Goal: Share content

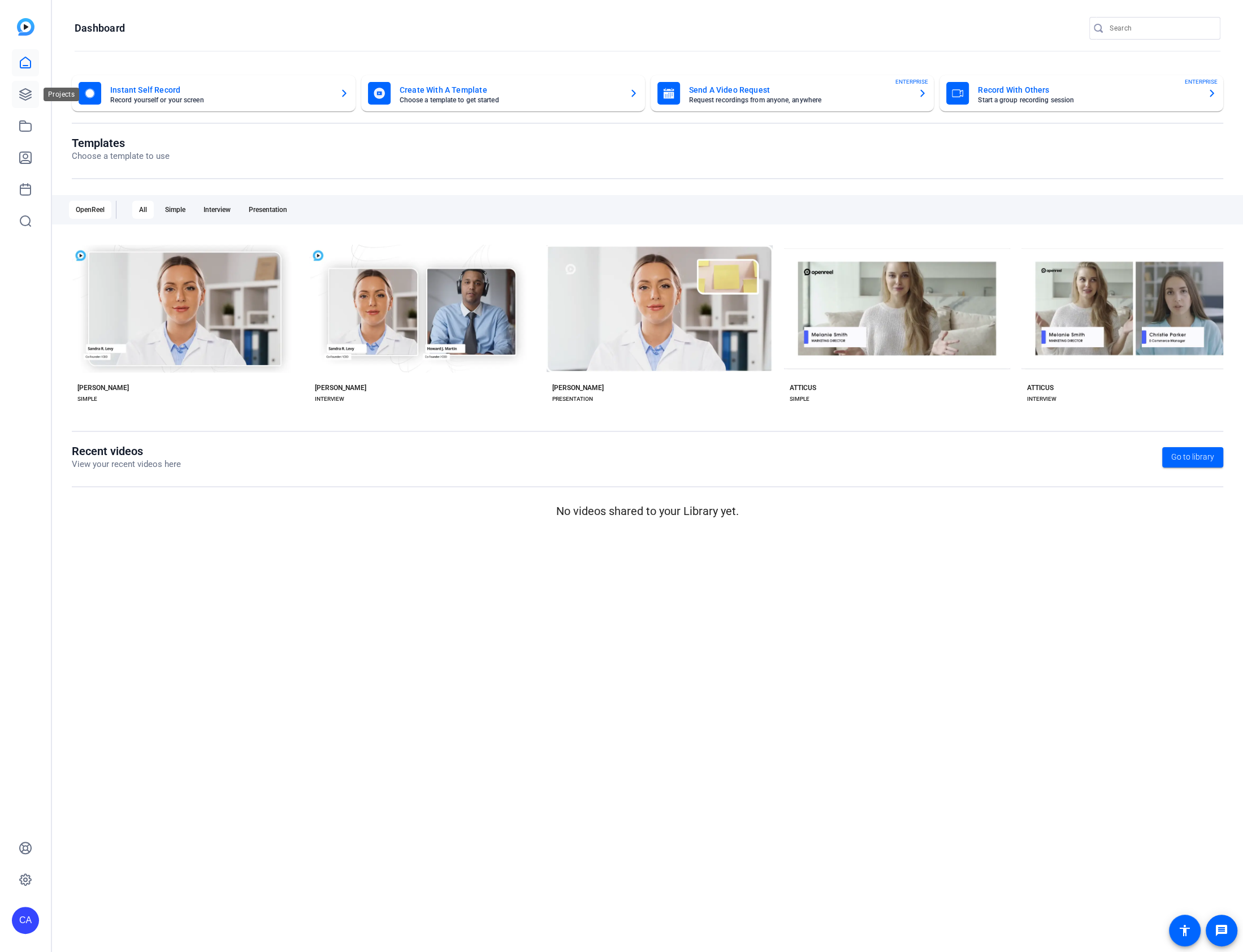
click at [25, 93] on icon at bounding box center [25, 94] width 11 height 11
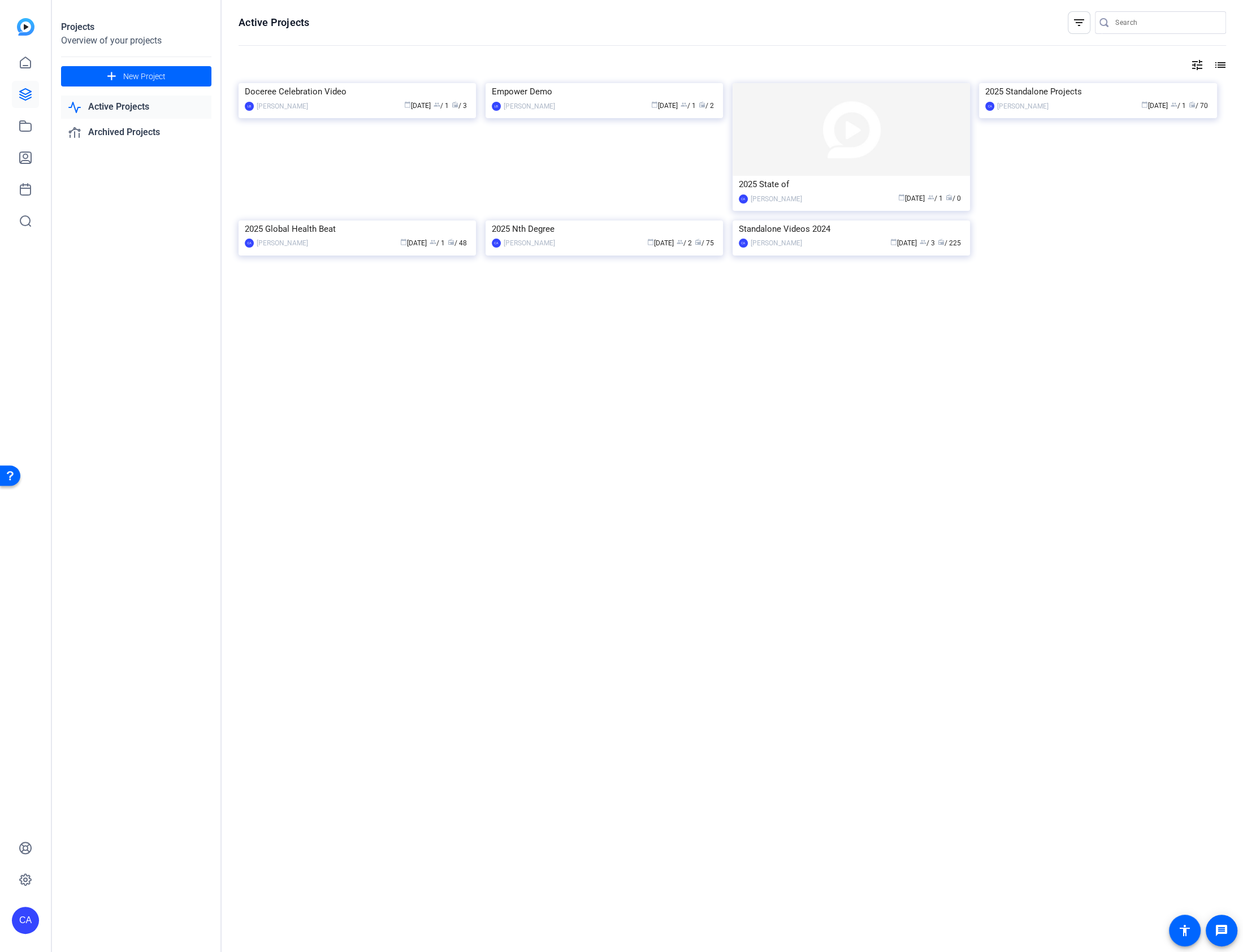
click at [146, 106] on link "Active Projects" at bounding box center [136, 106] width 150 height 23
click at [582, 83] on img at bounding box center [604, 83] width 237 height 0
click at [1079, 83] on img at bounding box center [1097, 83] width 237 height 0
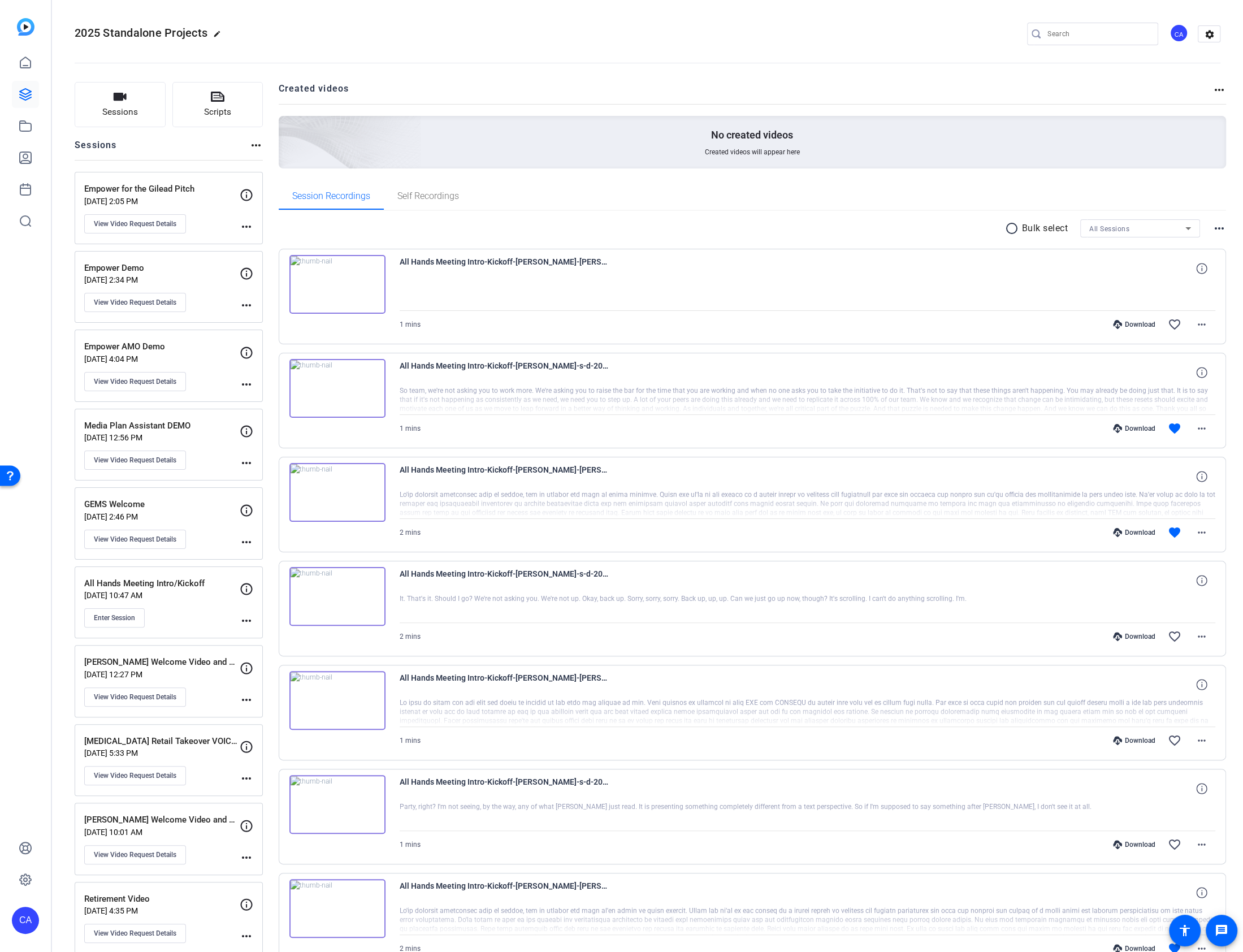
click at [241, 303] on mat-icon "more_horiz" at bounding box center [246, 305] width 13 height 13
drag, startPoint x: 208, startPoint y: 292, endPoint x: 213, endPoint y: 289, distance: 5.8
click at [208, 292] on div at bounding box center [621, 476] width 1243 height 952
click at [251, 269] on icon at bounding box center [247, 274] width 12 height 12
click at [186, 298] on div "Empower Demo [DATE] 2:34 PM View Video Request Details" at bounding box center [161, 287] width 155 height 51
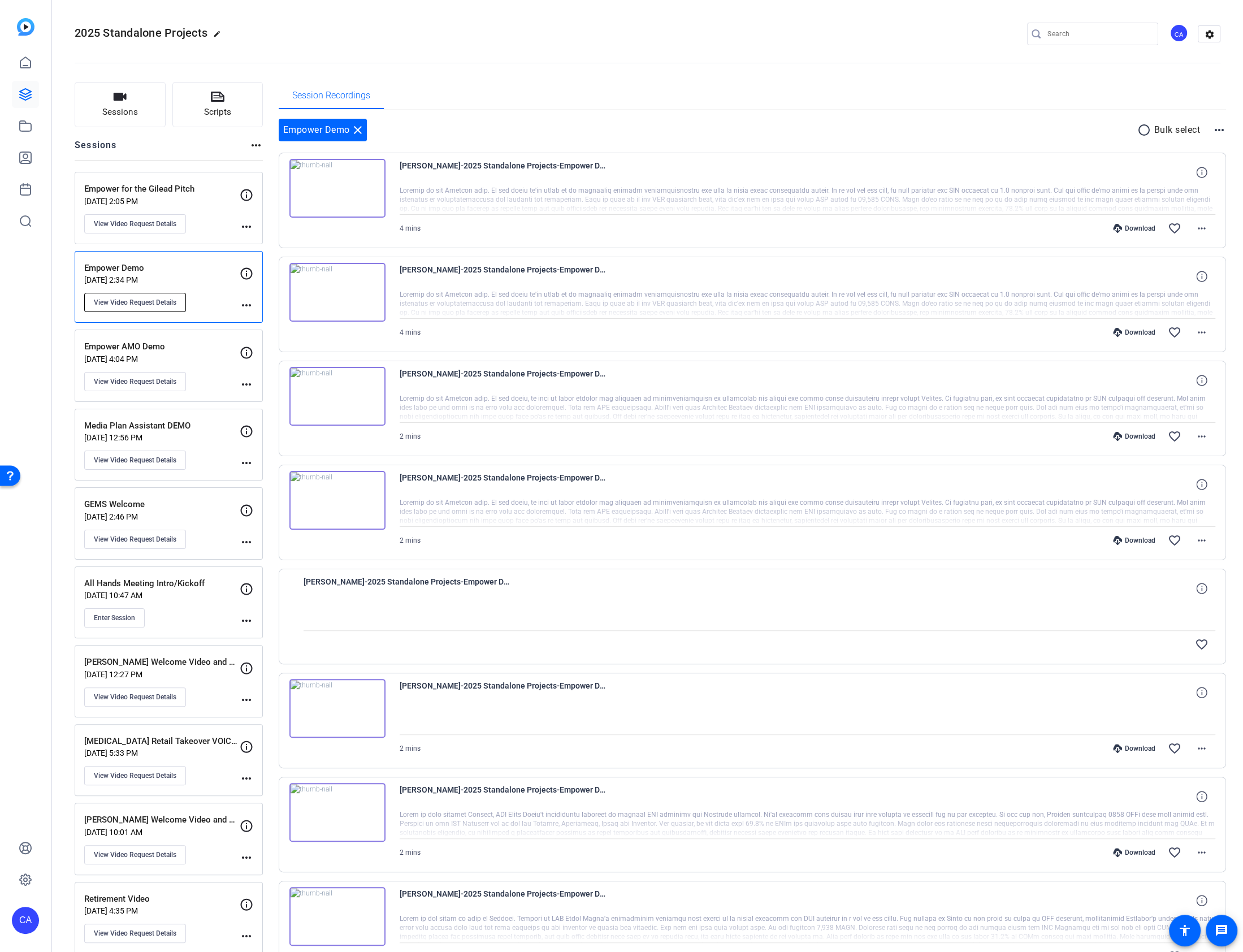
click at [164, 300] on span "View Video Request Details" at bounding box center [135, 302] width 83 height 9
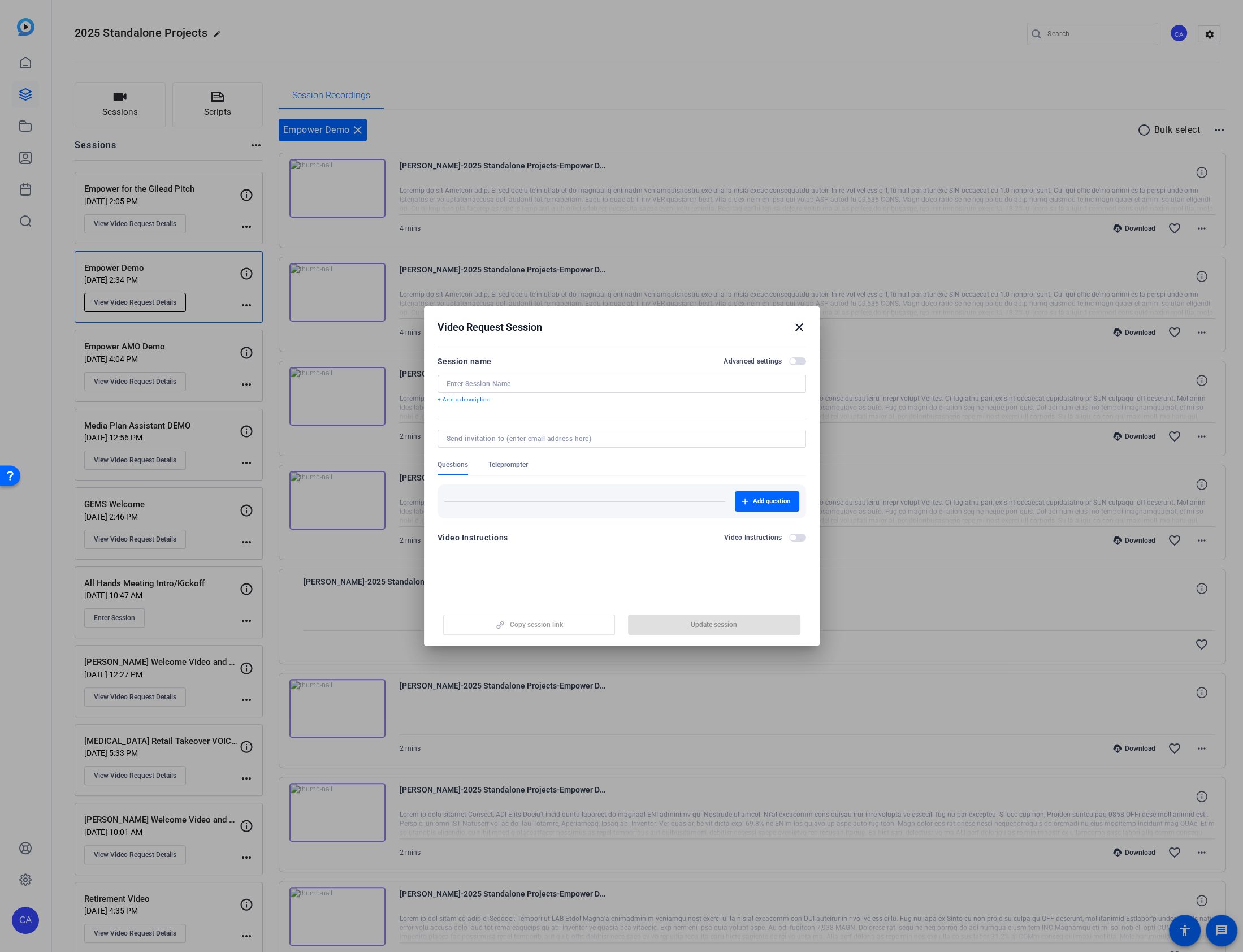
type input "Empower Demo"
click at [528, 623] on span "Copy session link" at bounding box center [536, 625] width 53 height 9
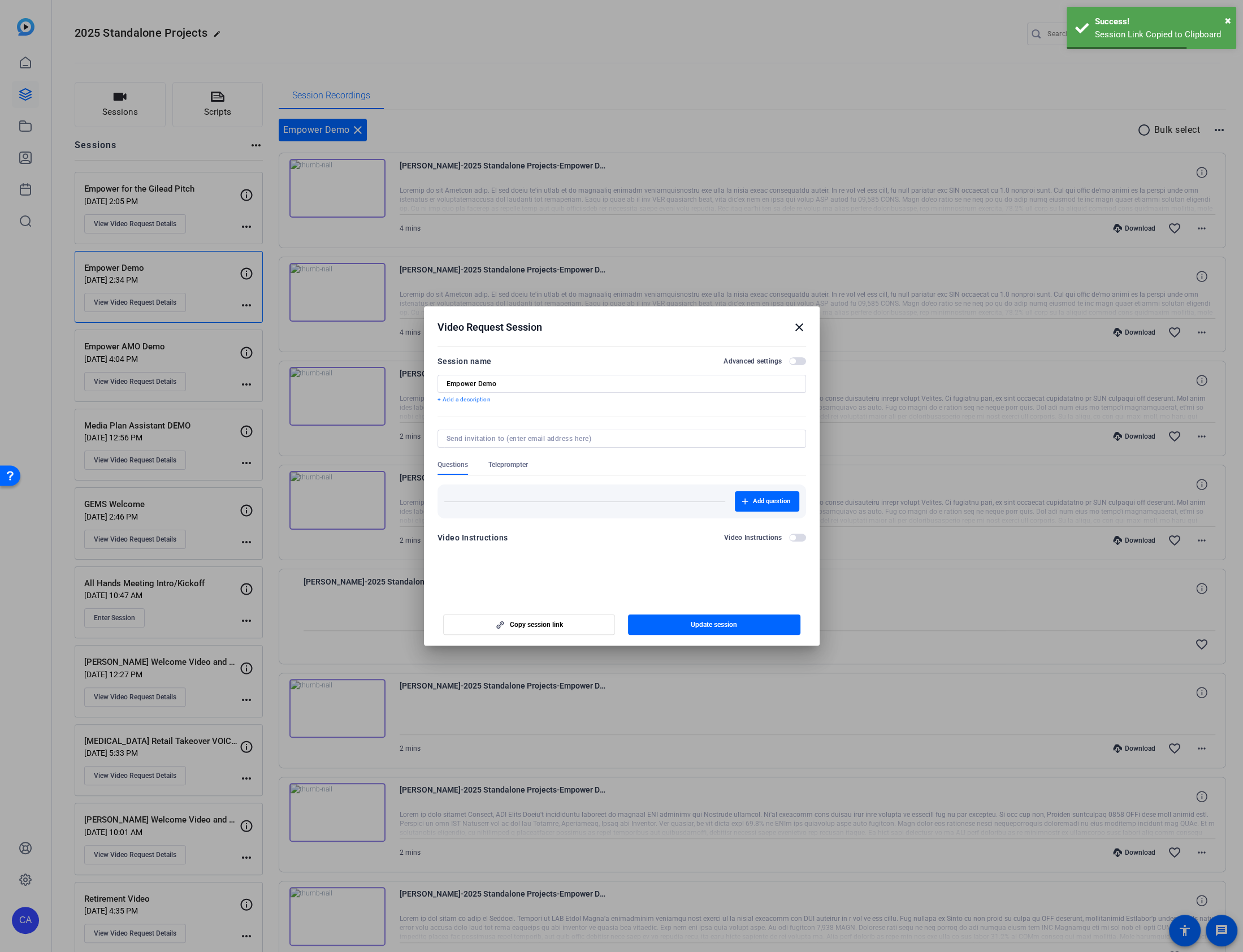
click at [799, 321] on mat-icon "close" at bounding box center [799, 327] width 13 height 13
